Goal: Task Accomplishment & Management: Manage account settings

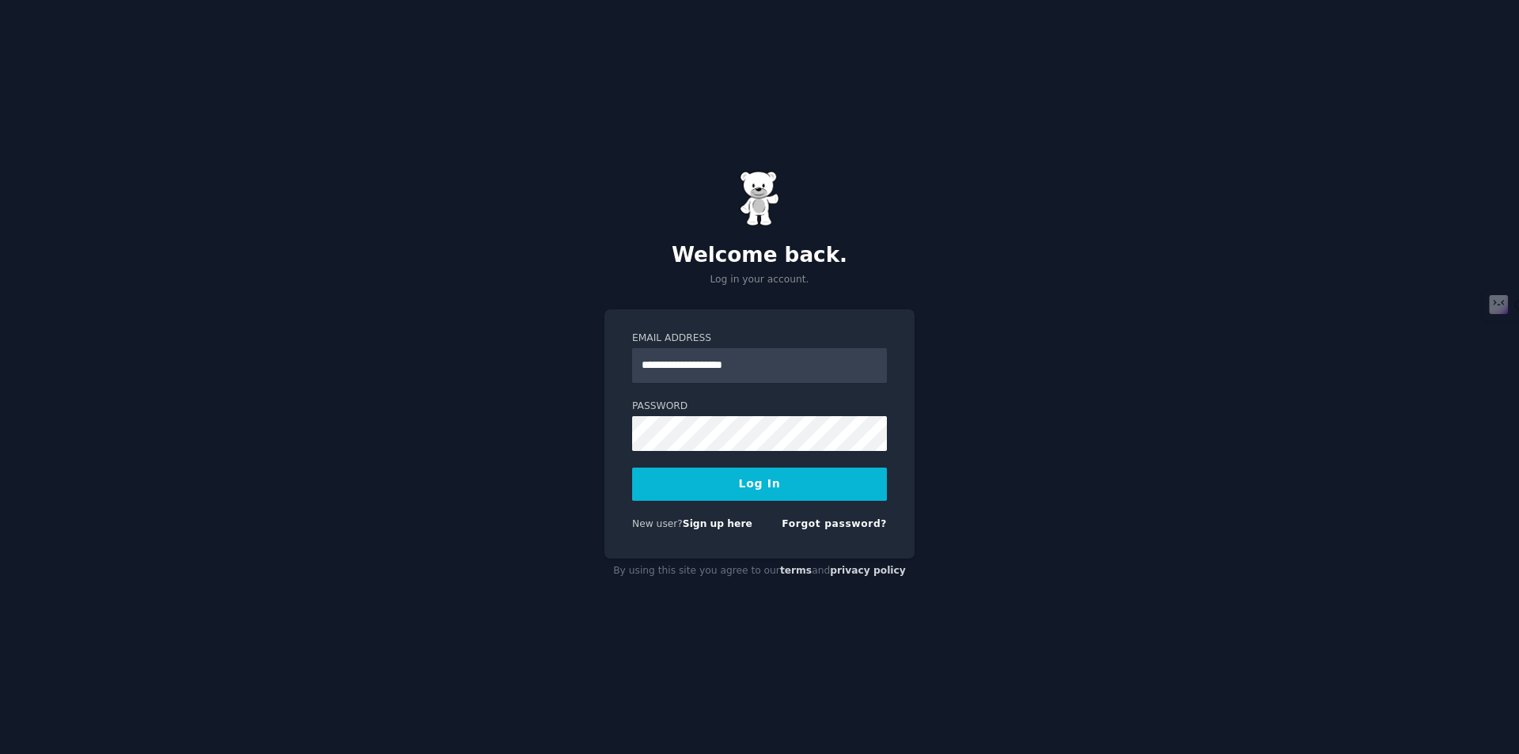
type input "**********"
click at [632, 468] on button "Log In" at bounding box center [759, 484] width 255 height 33
